Goal: Information Seeking & Learning: Learn about a topic

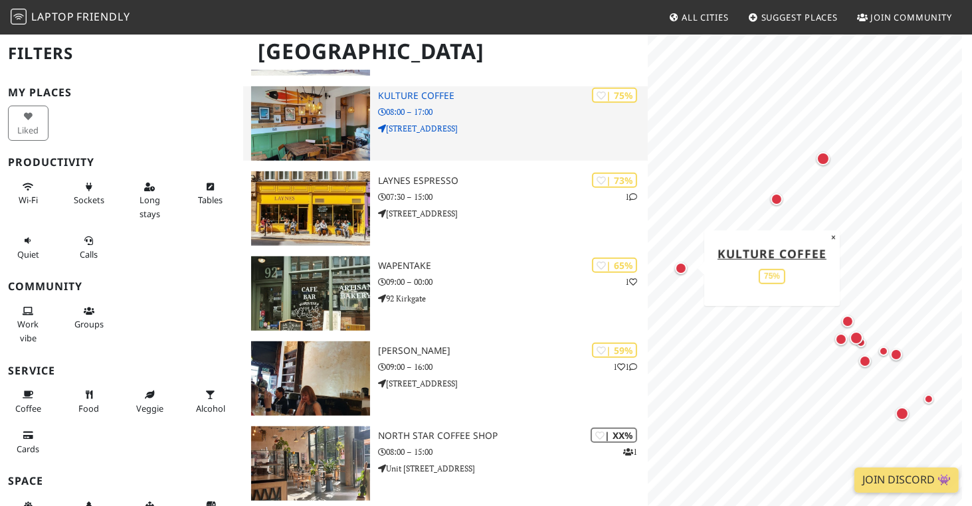
scroll to position [624, 0]
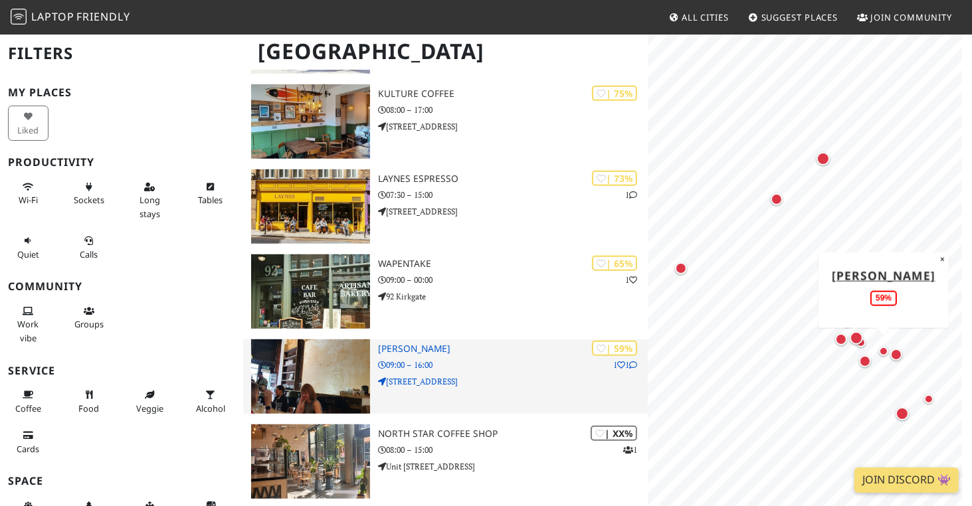
click at [471, 363] on p "09:00 – 16:00" at bounding box center [513, 365] width 270 height 13
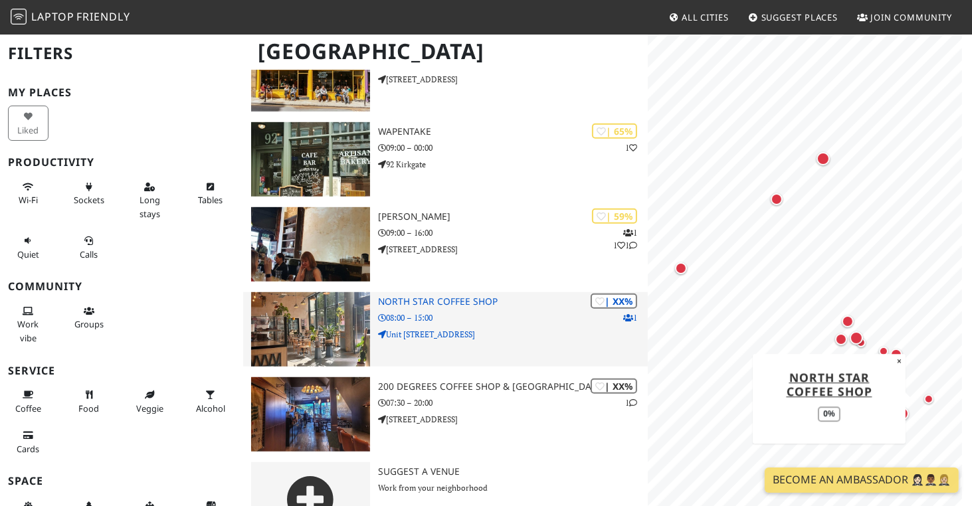
scroll to position [744, 0]
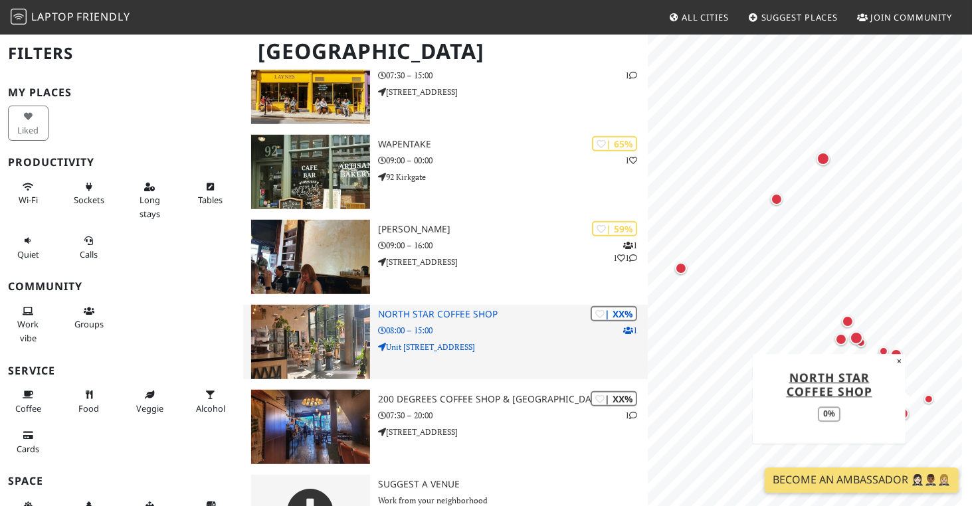
click at [506, 340] on div "| XX% 1 North Star Coffee Shop 08:00 – 15:00 Unit 32 The Boulevard" at bounding box center [513, 342] width 270 height 74
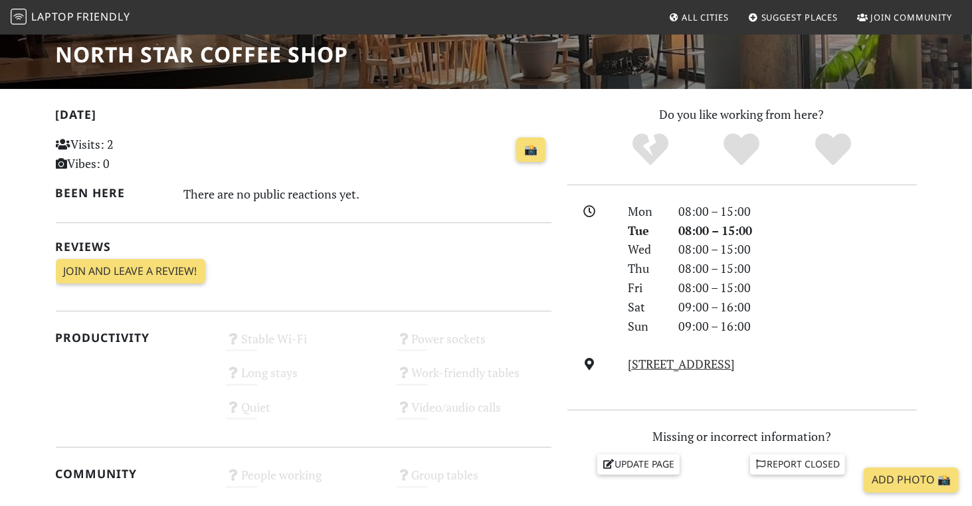
scroll to position [193, 0]
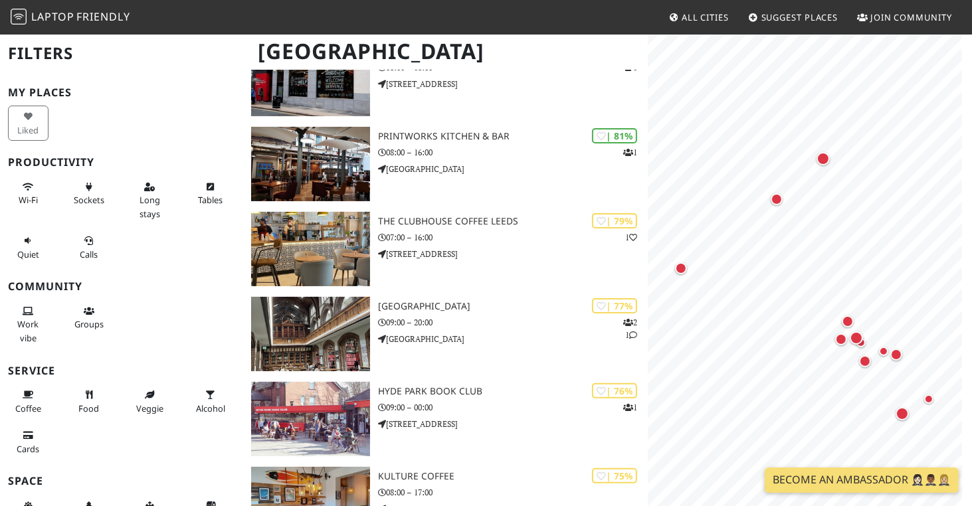
scroll to position [241, 0]
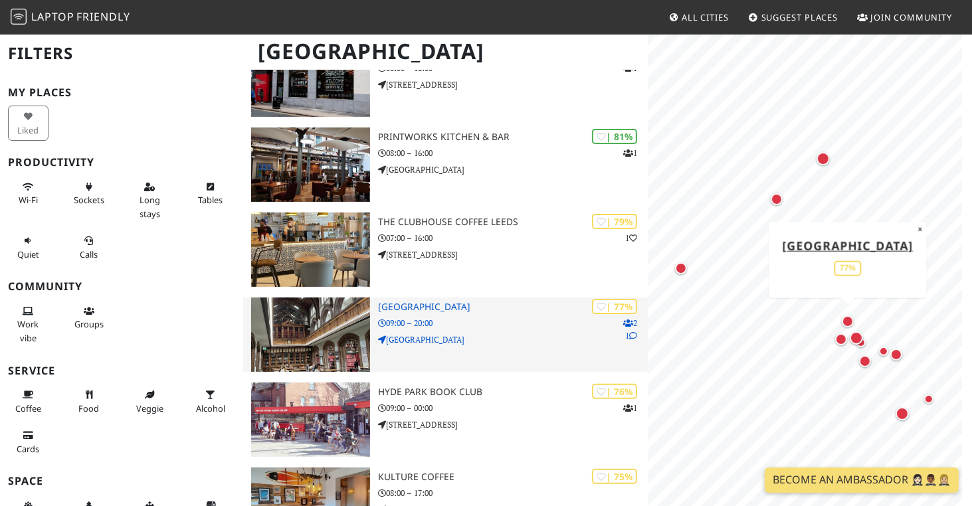
click at [494, 334] on p "[GEOGRAPHIC_DATA]" at bounding box center [513, 340] width 270 height 13
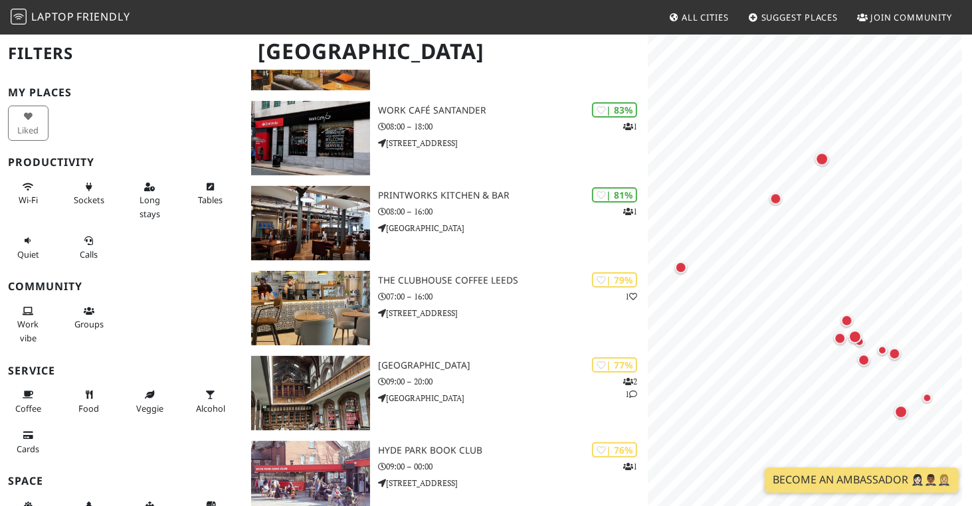
scroll to position [177, 0]
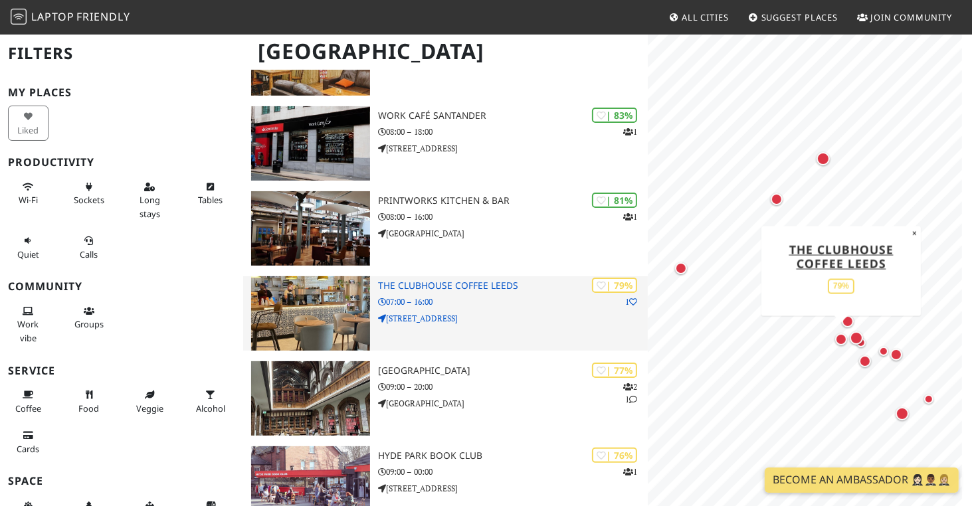
click at [518, 298] on p "07:00 – 16:00" at bounding box center [513, 302] width 270 height 13
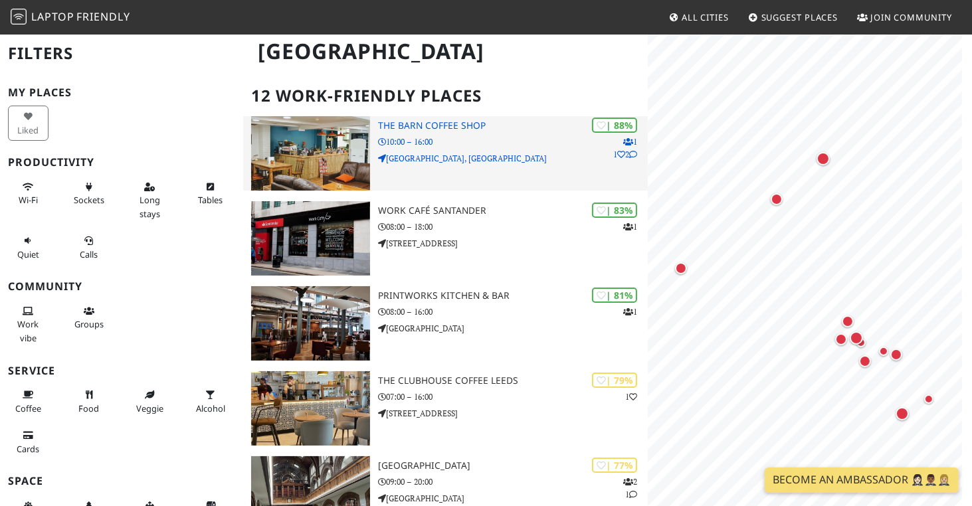
scroll to position [28, 0]
